Goal: Task Accomplishment & Management: Complete application form

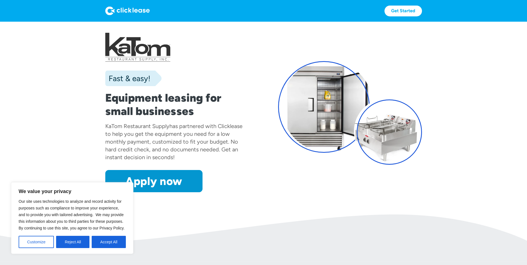
click at [115, 241] on button "Accept All" at bounding box center [109, 242] width 34 height 12
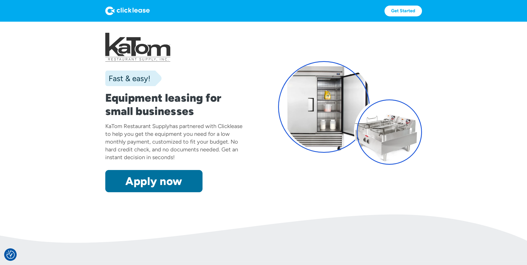
click at [167, 186] on link "Apply now" at bounding box center [153, 181] width 97 height 22
